Goal: Task Accomplishment & Management: Complete application form

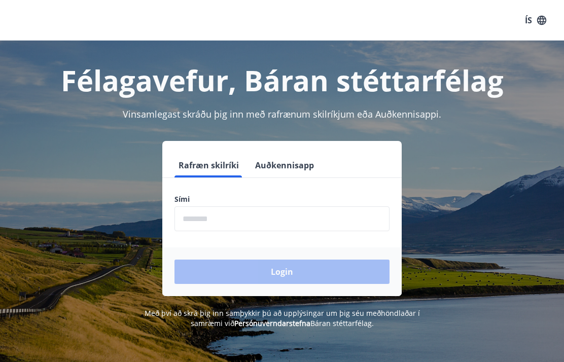
click at [186, 220] on input "phone" at bounding box center [282, 219] width 215 height 25
click at [200, 217] on input "phone" at bounding box center [282, 219] width 215 height 25
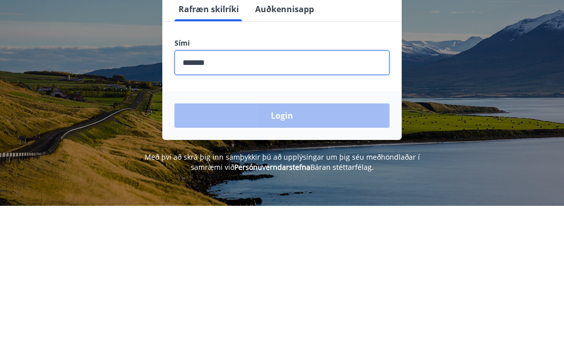
type input "********"
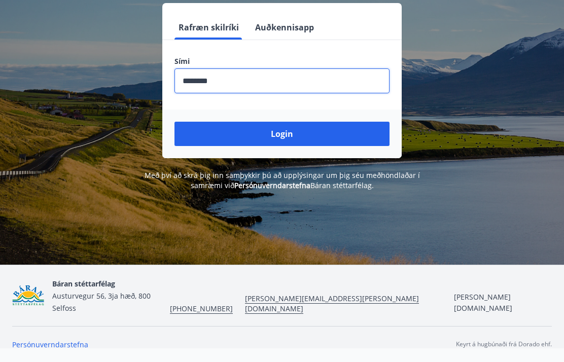
click at [330, 124] on button "Login" at bounding box center [282, 134] width 215 height 24
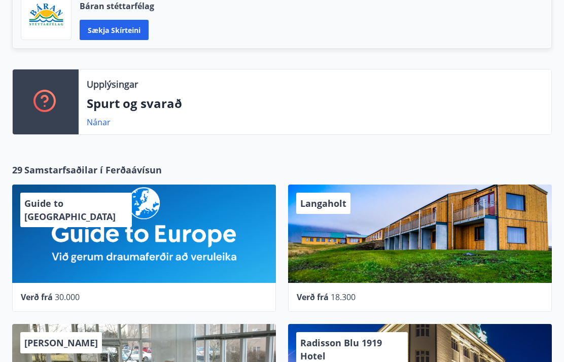
scroll to position [241, 0]
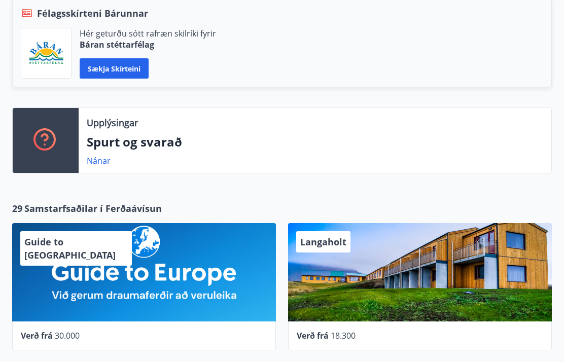
click at [140, 65] on button "Sækja skírteini" at bounding box center [114, 69] width 69 height 20
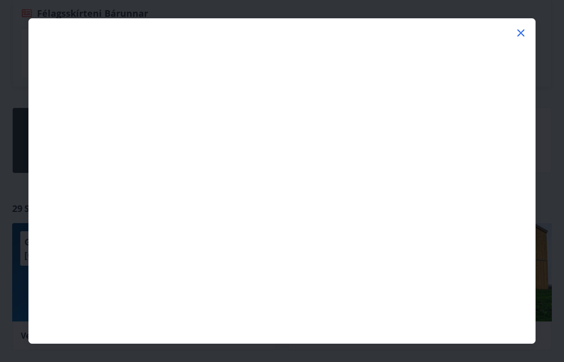
click at [521, 32] on icon at bounding box center [522, 33] width 2 height 2
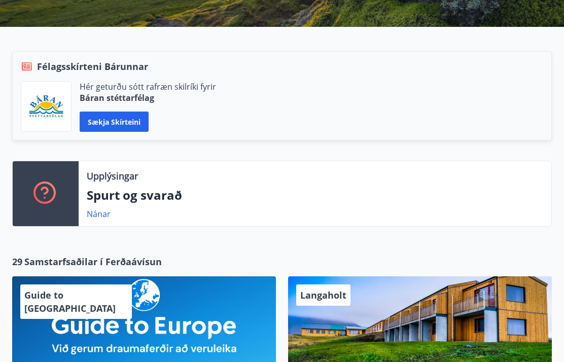
scroll to position [0, 0]
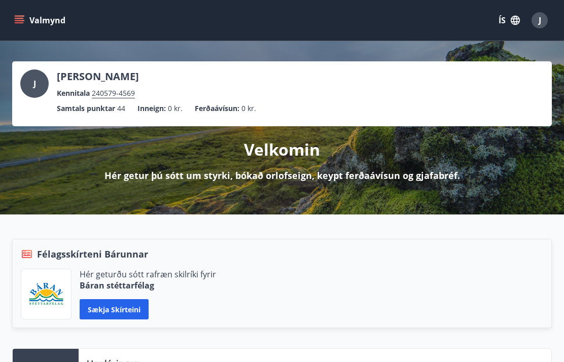
click at [19, 23] on icon "menu" at bounding box center [19, 22] width 9 height 1
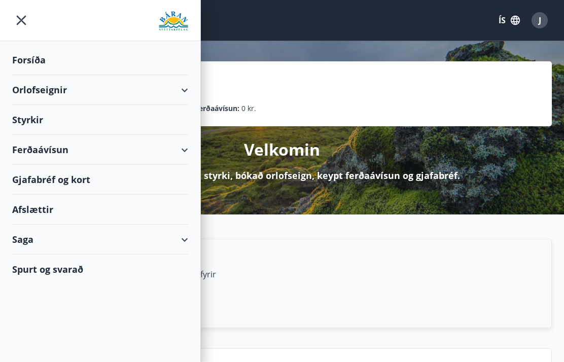
click at [175, 83] on div "Orlofseignir" at bounding box center [100, 90] width 176 height 30
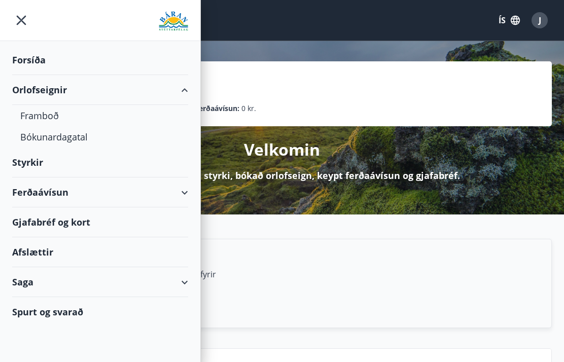
click at [34, 161] on div "Styrkir" at bounding box center [100, 163] width 176 height 30
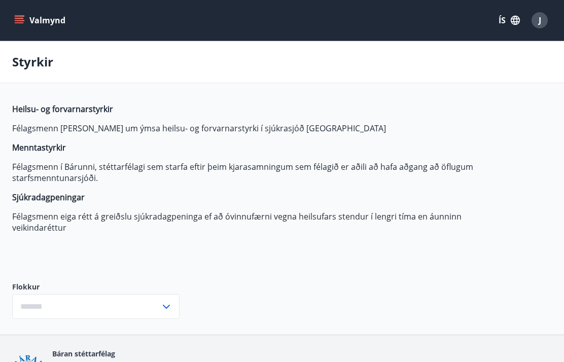
type input "***"
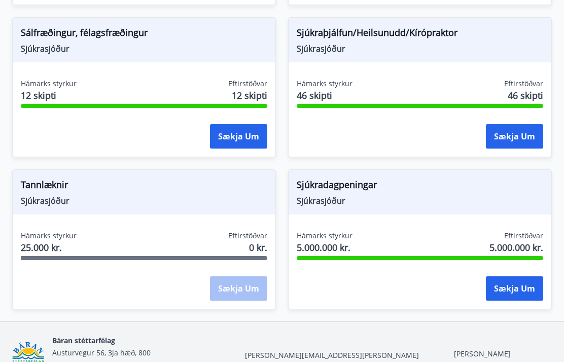
scroll to position [1083, 0]
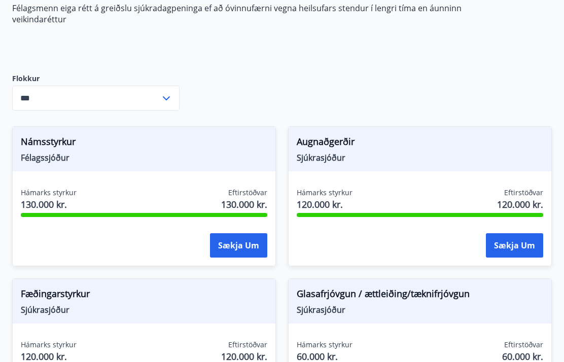
click at [242, 247] on button "Sækja um" at bounding box center [238, 246] width 57 height 24
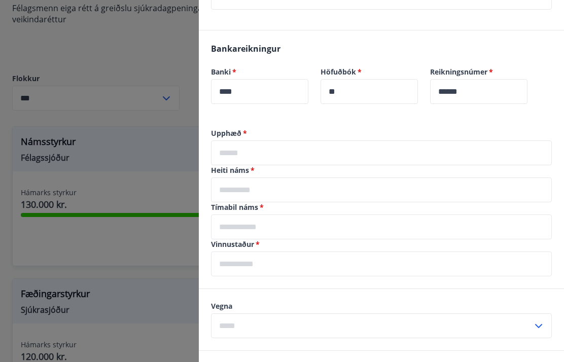
scroll to position [227, 0]
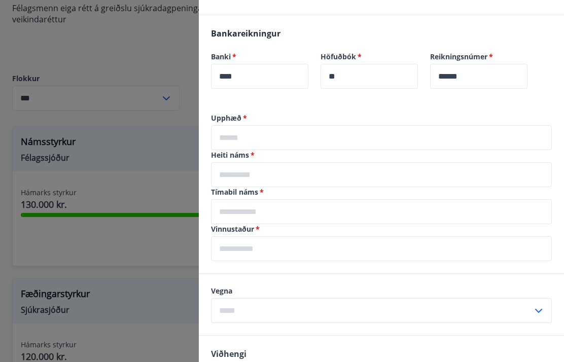
click at [251, 135] on input "text" at bounding box center [381, 137] width 341 height 25
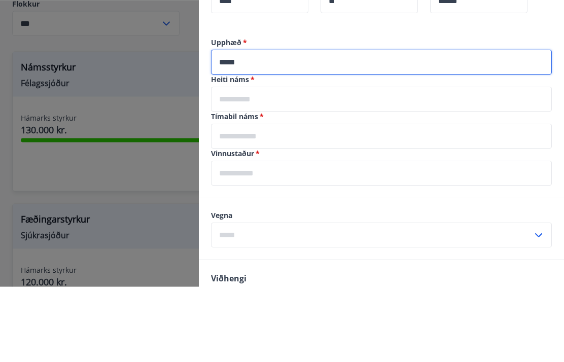
type input "*****"
click at [373, 162] on input "text" at bounding box center [381, 174] width 341 height 25
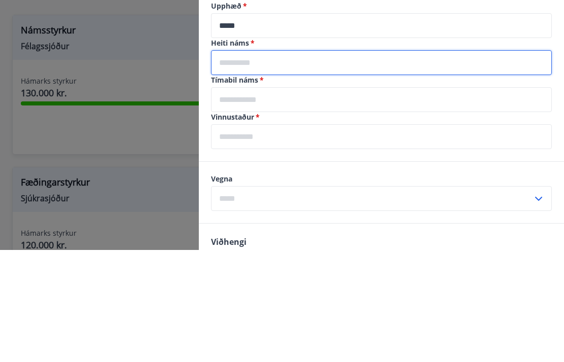
click at [277, 162] on input "text" at bounding box center [381, 174] width 341 height 25
type input "**********"
click at [284, 199] on input "text" at bounding box center [381, 211] width 341 height 25
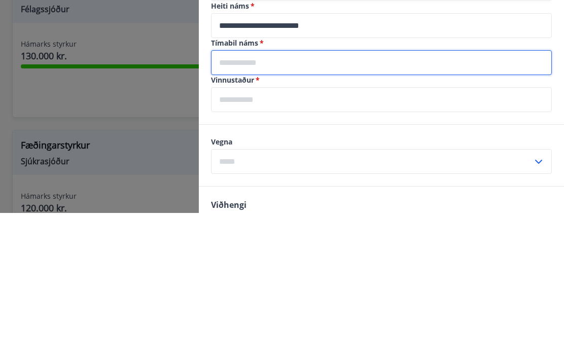
click at [268, 199] on input "text" at bounding box center [381, 211] width 341 height 25
click at [306, 199] on input "text" at bounding box center [381, 211] width 341 height 25
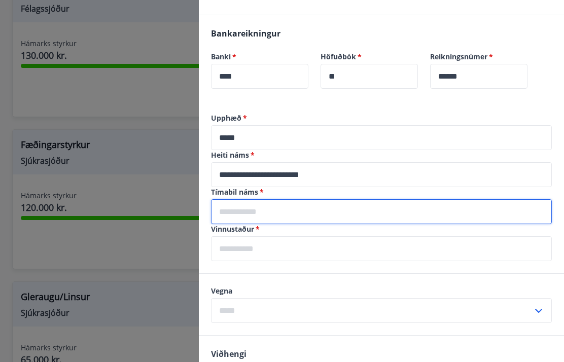
click at [494, 211] on input "text" at bounding box center [381, 211] width 341 height 25
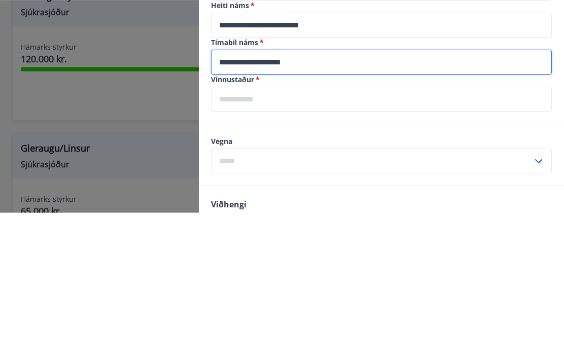
type input "**********"
click at [325, 237] on input "text" at bounding box center [381, 249] width 341 height 25
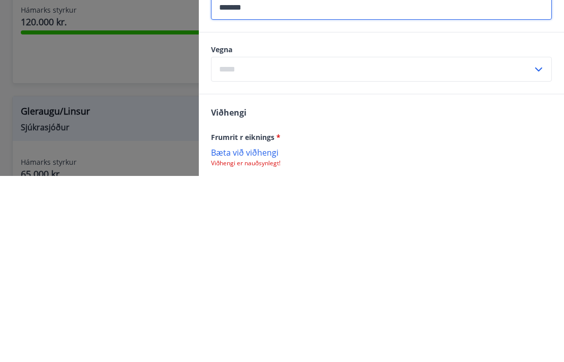
scroll to position [284, 0]
type input "******"
click at [340, 242] on input "text" at bounding box center [372, 254] width 322 height 25
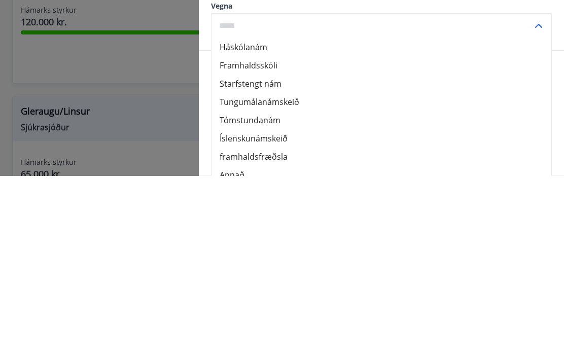
scroll to position [328, 0]
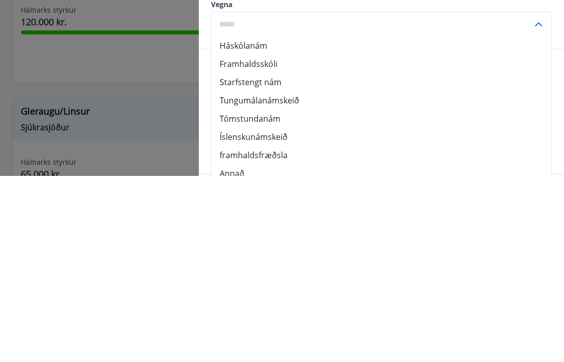
click at [298, 278] on li "Tungumálanámskeið" at bounding box center [382, 287] width 340 height 18
type input "**********"
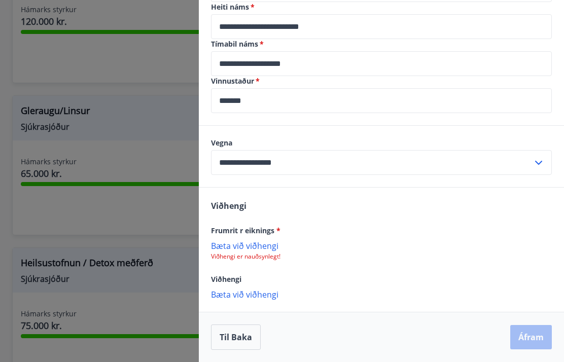
scroll to position [376, 0]
click at [274, 245] on p "Bæta við viðhengi" at bounding box center [381, 246] width 341 height 10
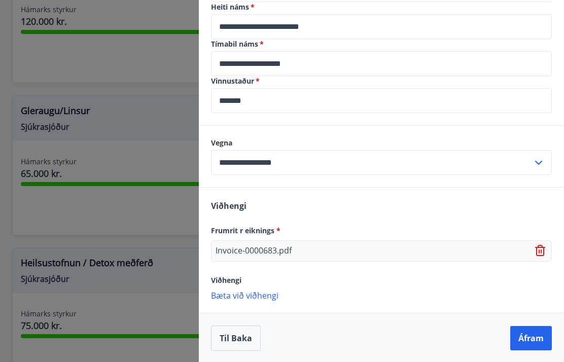
click at [275, 294] on p "Bæta við viðhengi" at bounding box center [381, 295] width 341 height 10
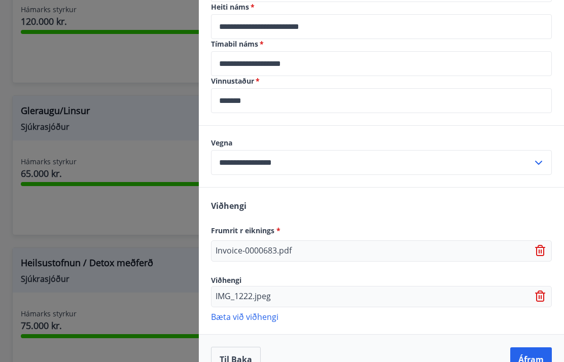
click at [536, 354] on button "Áfram" at bounding box center [532, 360] width 42 height 24
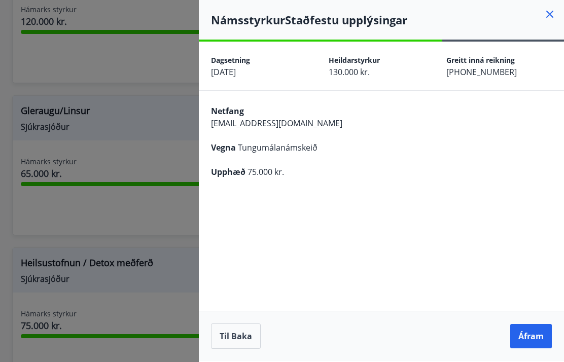
scroll to position [40, 0]
click at [535, 339] on button "Áfram" at bounding box center [532, 336] width 42 height 24
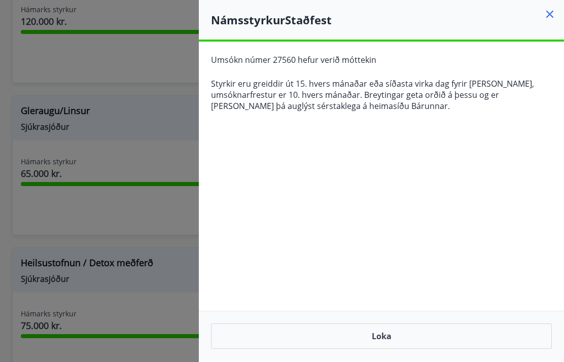
click at [467, 345] on button "Loka" at bounding box center [381, 336] width 341 height 25
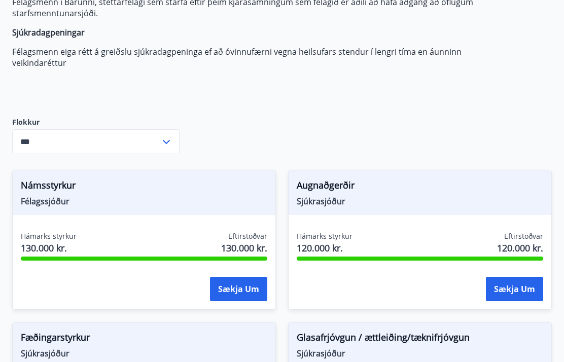
scroll to position [168, 0]
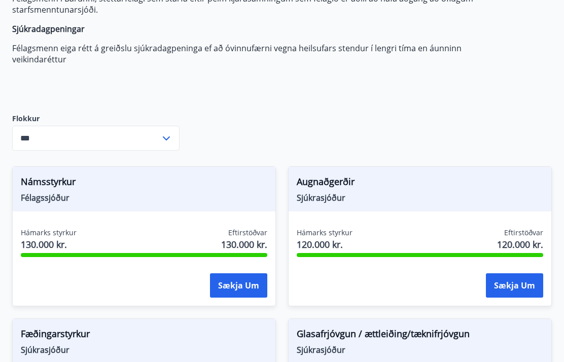
click at [224, 217] on div "Námsstyrkur Félagssjóður Hámarks styrkur 130.000 kr. Eftirstöðvar 130.000 kr. S…" at bounding box center [144, 237] width 264 height 140
click at [252, 239] on span "130.000 kr." at bounding box center [244, 245] width 46 height 13
click at [247, 291] on button "Sækja um" at bounding box center [238, 286] width 57 height 24
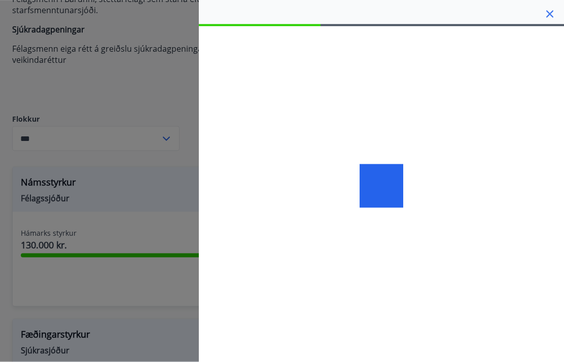
scroll to position [169, 0]
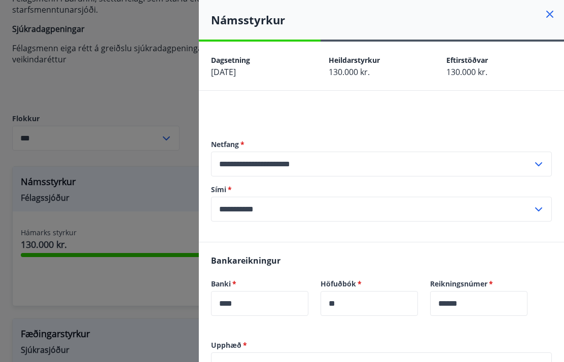
click at [551, 10] on icon at bounding box center [550, 14] width 12 height 12
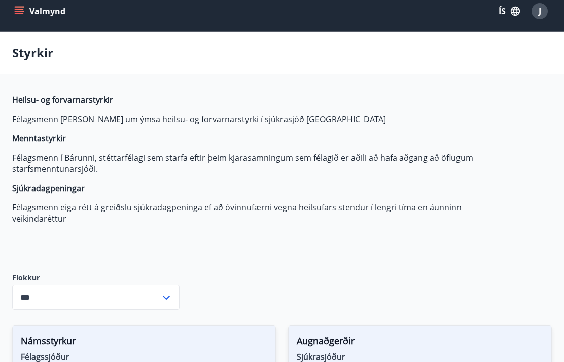
scroll to position [0, 0]
